Goal: Contribute content

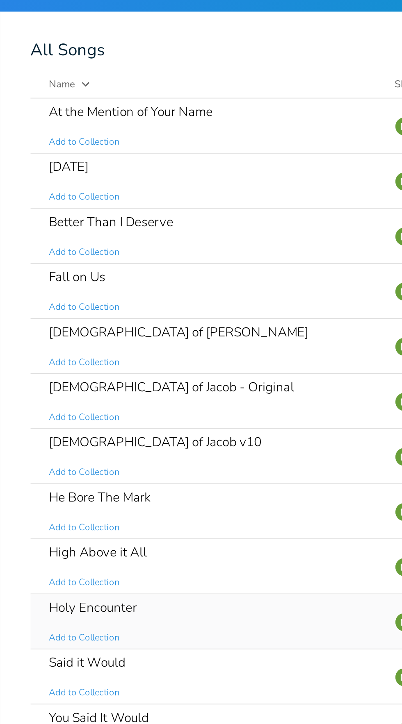
click at [206, 350] on div "Holy Encounter Add to Collection" at bounding box center [214, 356] width 178 height 30
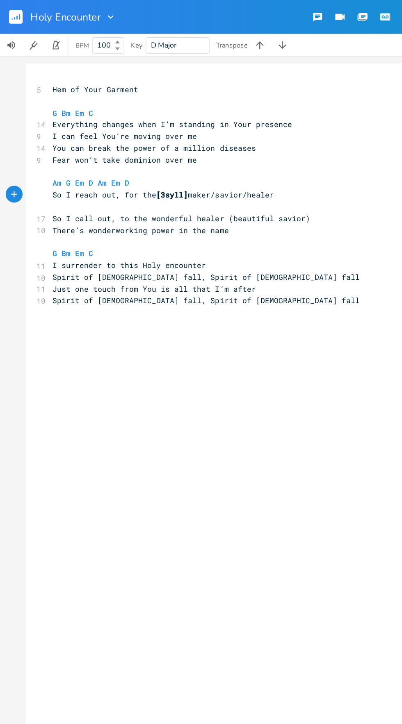
click at [177, 137] on pre "Am G Em D Am Em D" at bounding box center [184, 133] width 296 height 9
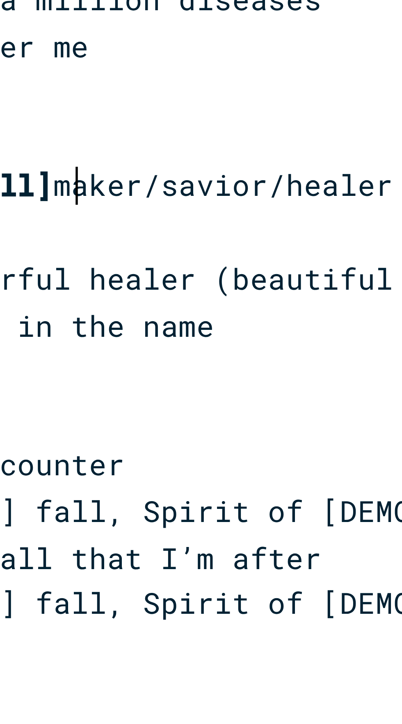
scroll to position [0, 1]
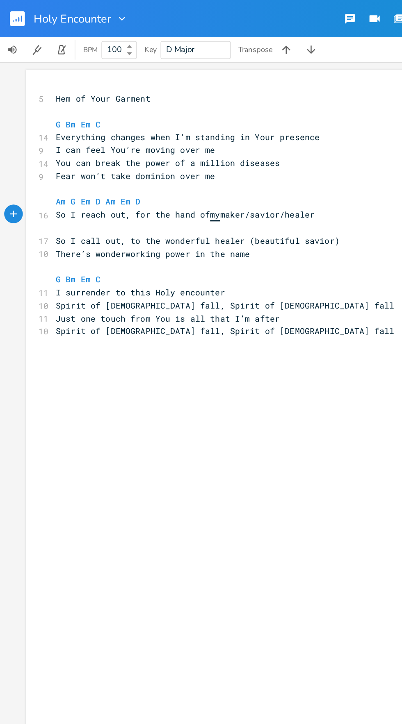
type textarea "hand of my"
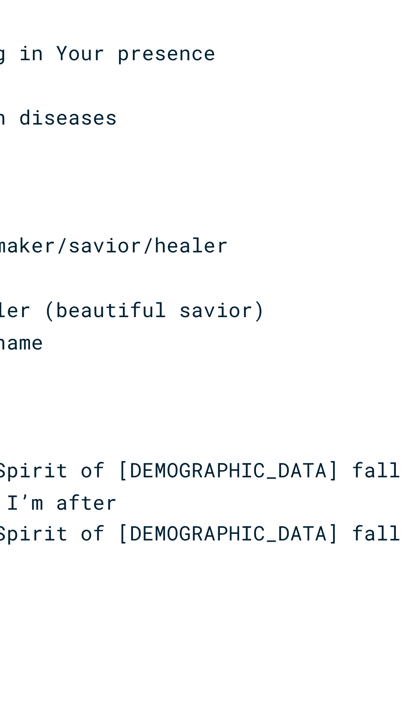
scroll to position [0, 0]
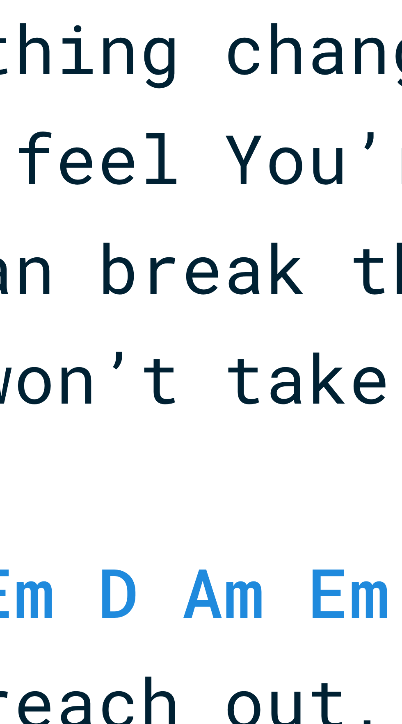
type textarea "Hem of Your Garment G Bm Em C Everything changes when I’m standing in Your pres…"
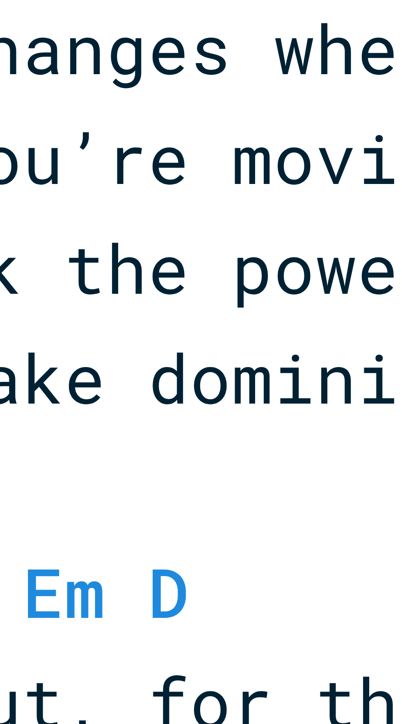
type textarea "Hem of Your Garment G Bm Em C Everything changes when I’m standing in Your pres…"
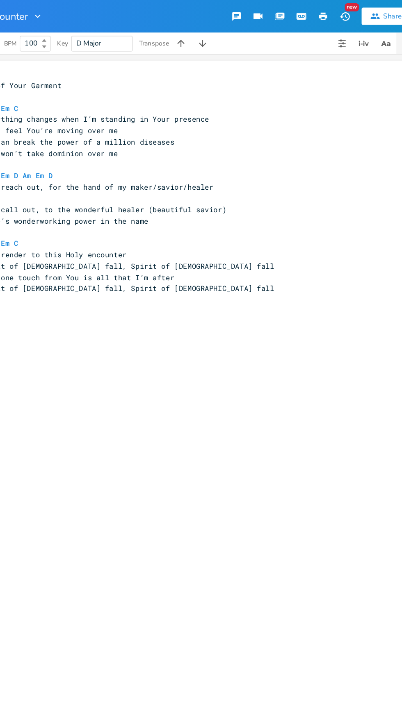
scroll to position [0, 1]
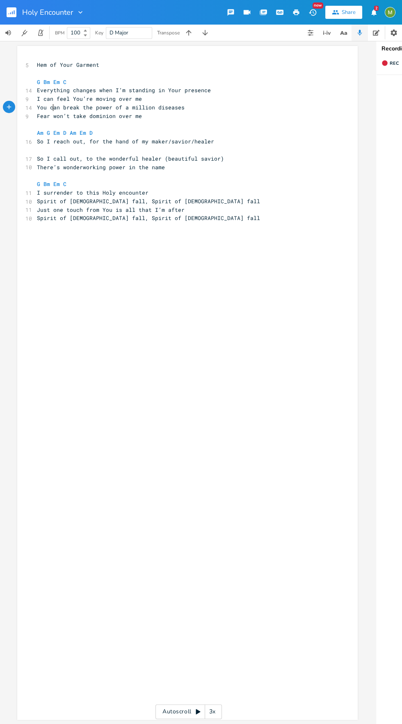
type textarea "​"
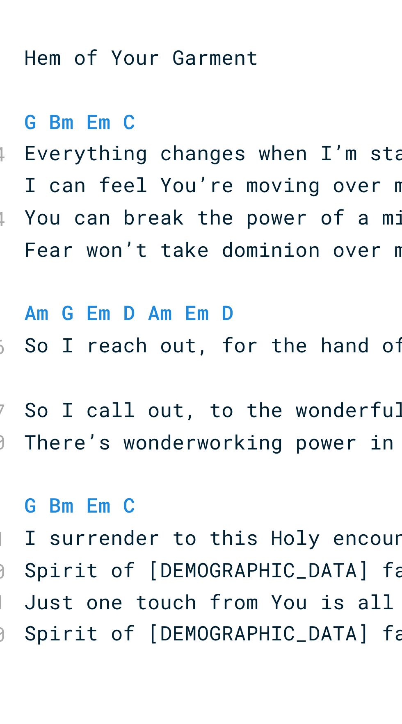
scroll to position [0, 2]
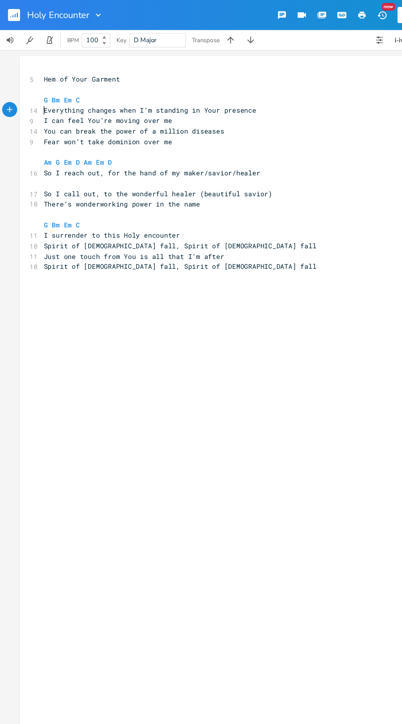
type textarea "​"
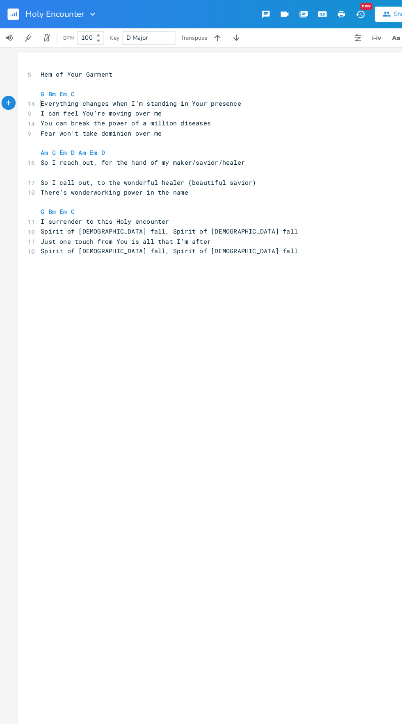
scroll to position [0, 0]
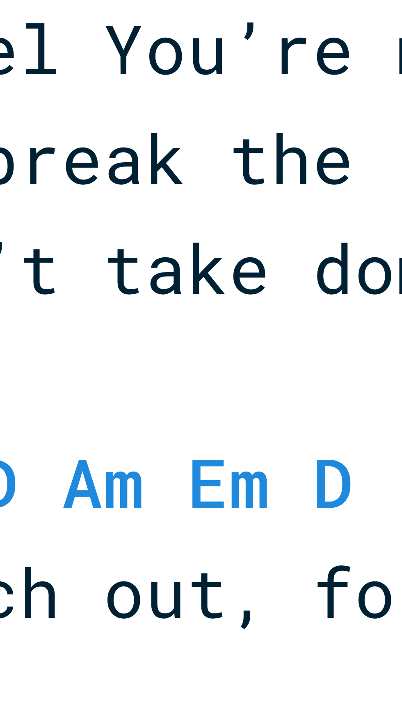
type textarea "Hem of Your Garment G Bm Em C Everything changes when I’m standing in Your pres…"
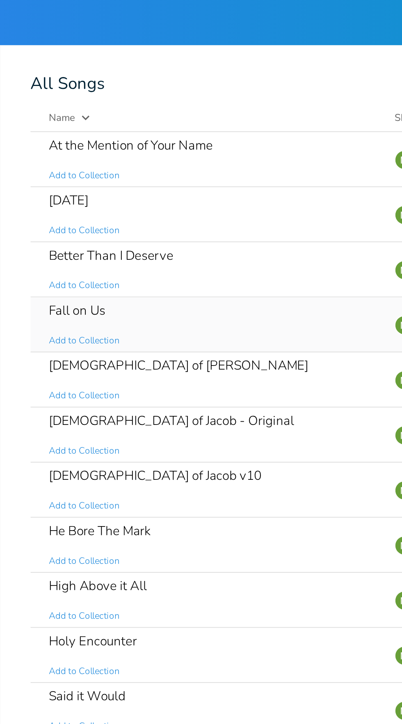
click at [225, 169] on div "Fall on Us Add to Collection" at bounding box center [214, 176] width 178 height 30
